Goal: Information Seeking & Learning: Learn about a topic

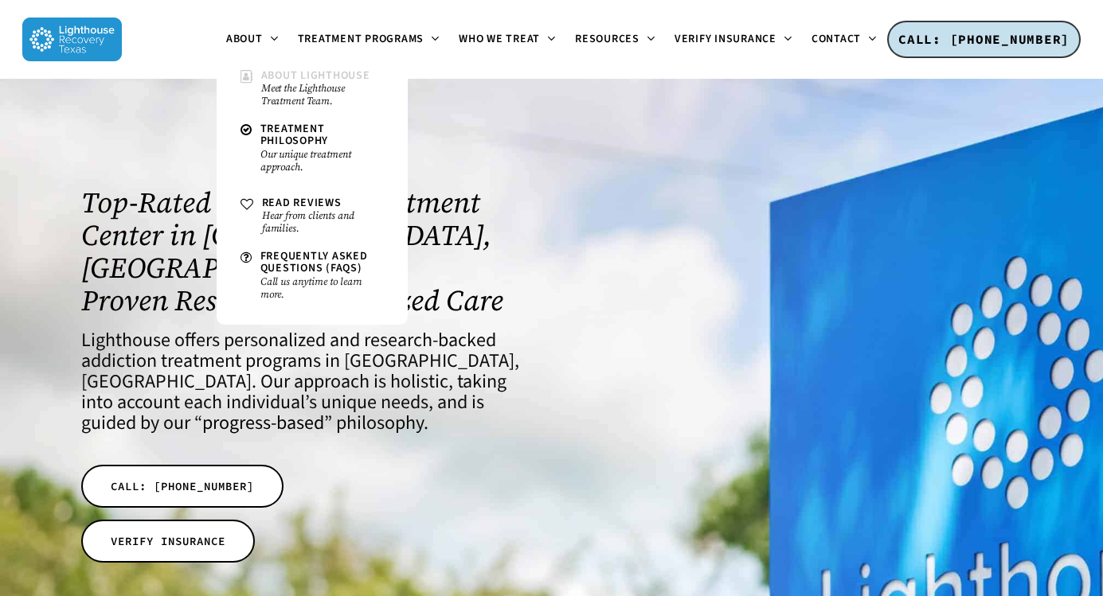
click at [289, 85] on small "Meet the Lighthouse Treatment Team." at bounding box center [322, 94] width 123 height 25
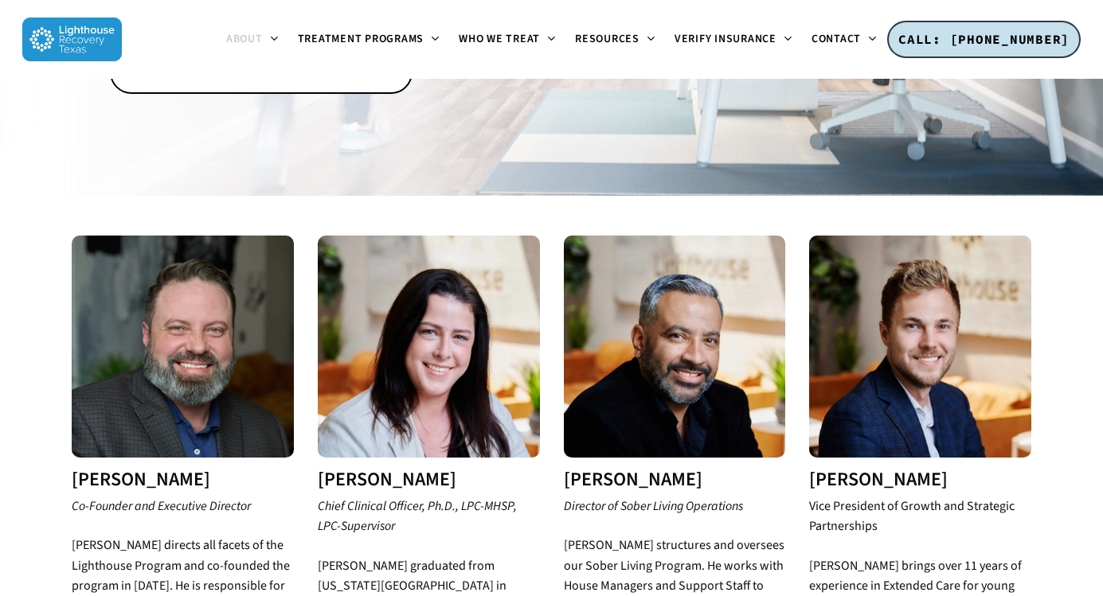
scroll to position [465, 0]
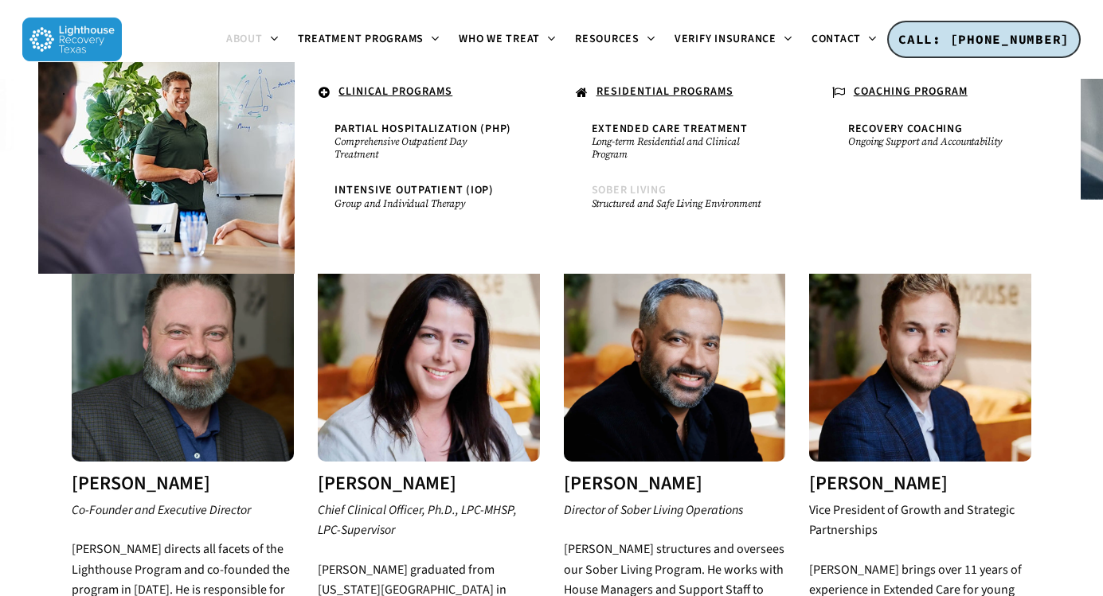
click at [617, 194] on span "Sober Living" at bounding box center [629, 190] width 75 height 16
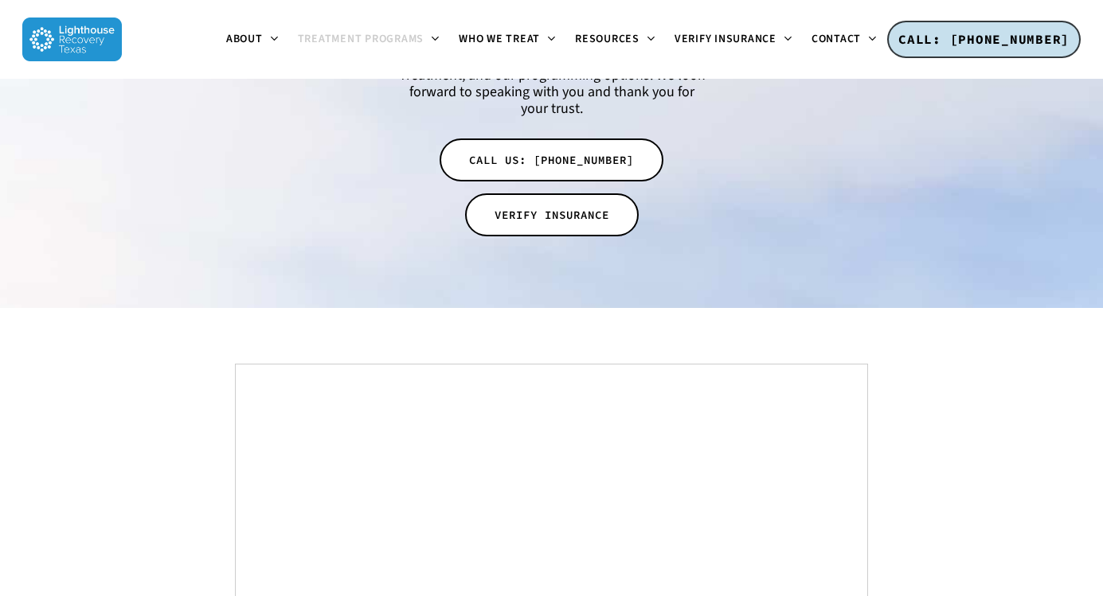
scroll to position [7346, 0]
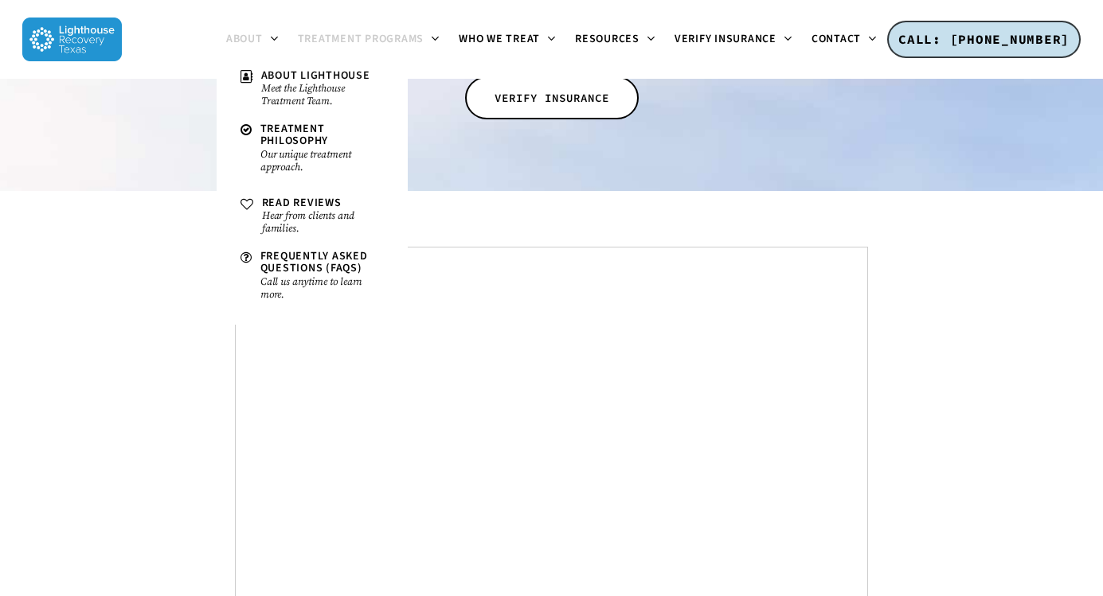
click at [236, 36] on span "About" at bounding box center [244, 39] width 37 height 16
click at [263, 83] on small "Meet the Lighthouse Treatment Team." at bounding box center [322, 94] width 123 height 25
